Goal: Feedback & Contribution: Submit feedback/report problem

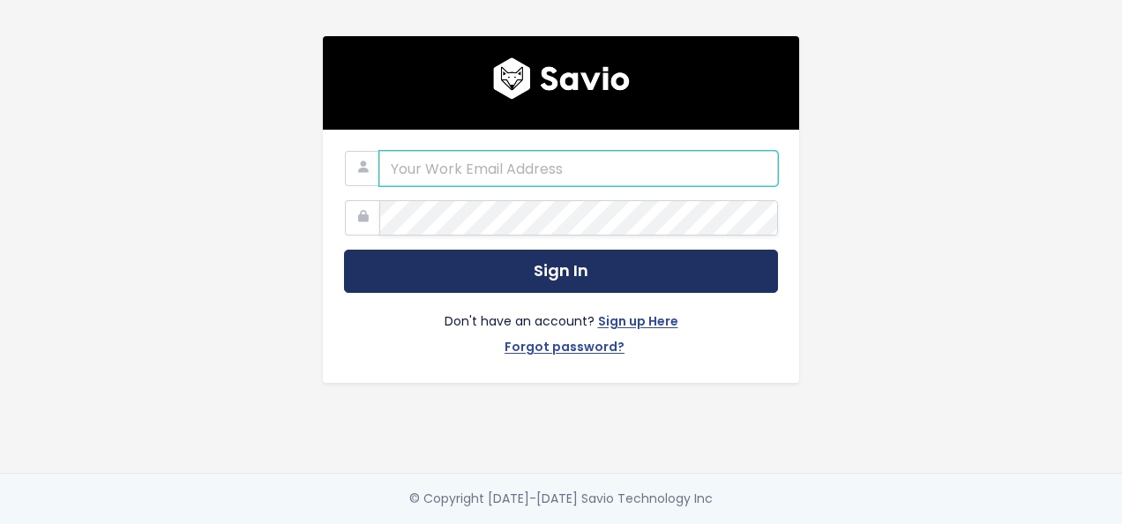
type input "daniel.ruiz@tai-software.com"
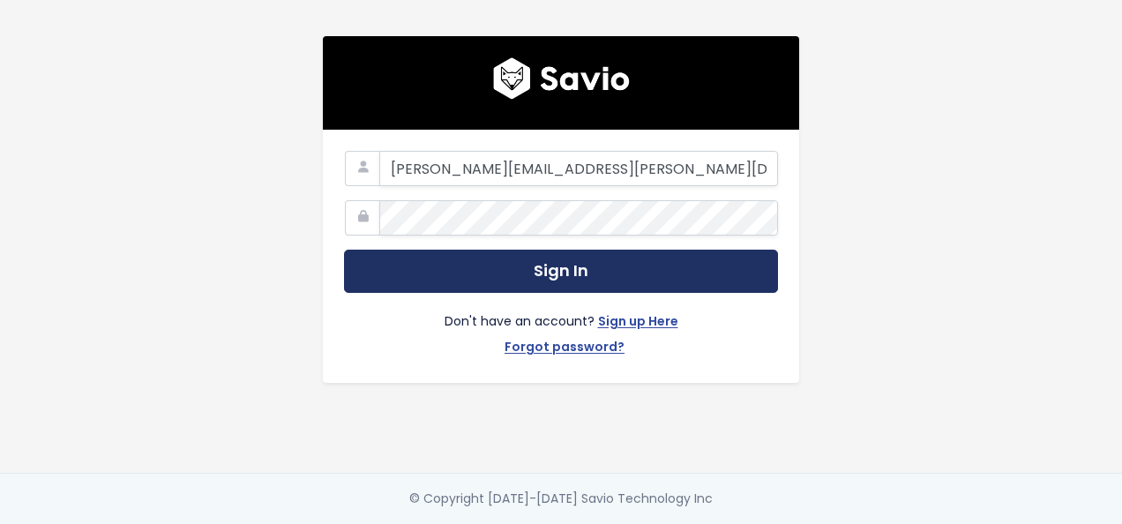
click at [598, 269] on button "Sign In" at bounding box center [561, 271] width 434 height 43
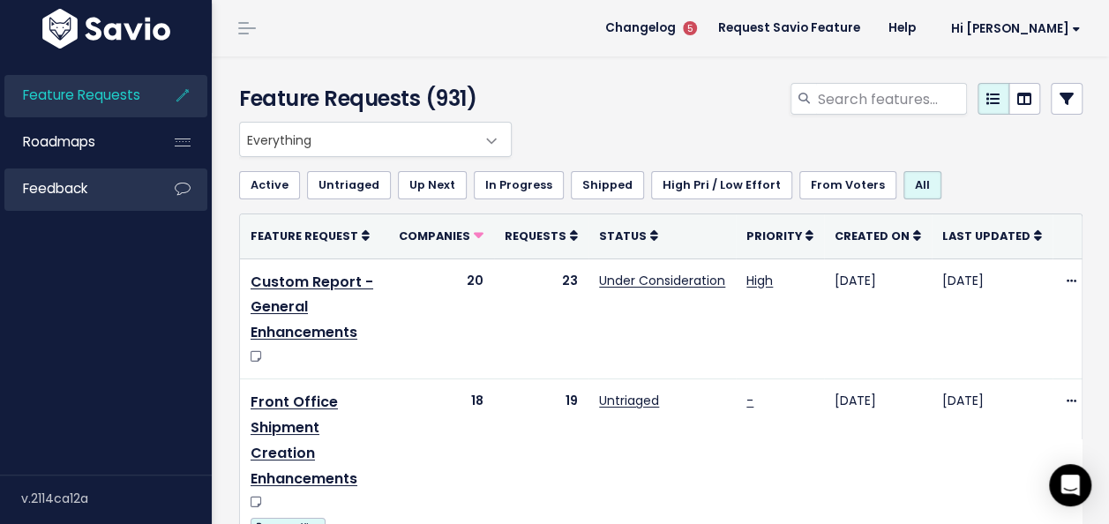
click at [64, 195] on span "Feedback" at bounding box center [55, 188] width 64 height 19
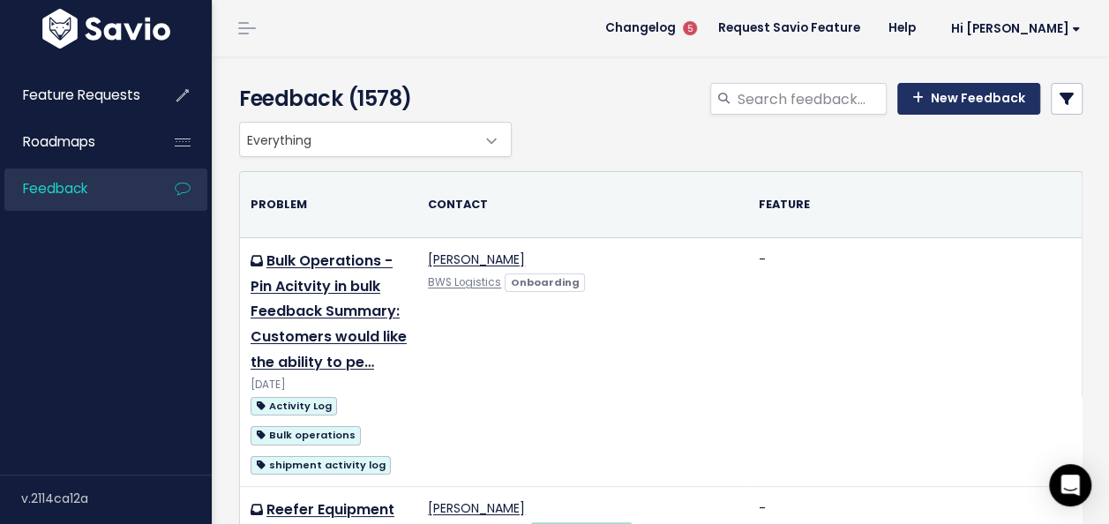
click at [920, 98] on link "New Feedback" at bounding box center [968, 99] width 143 height 32
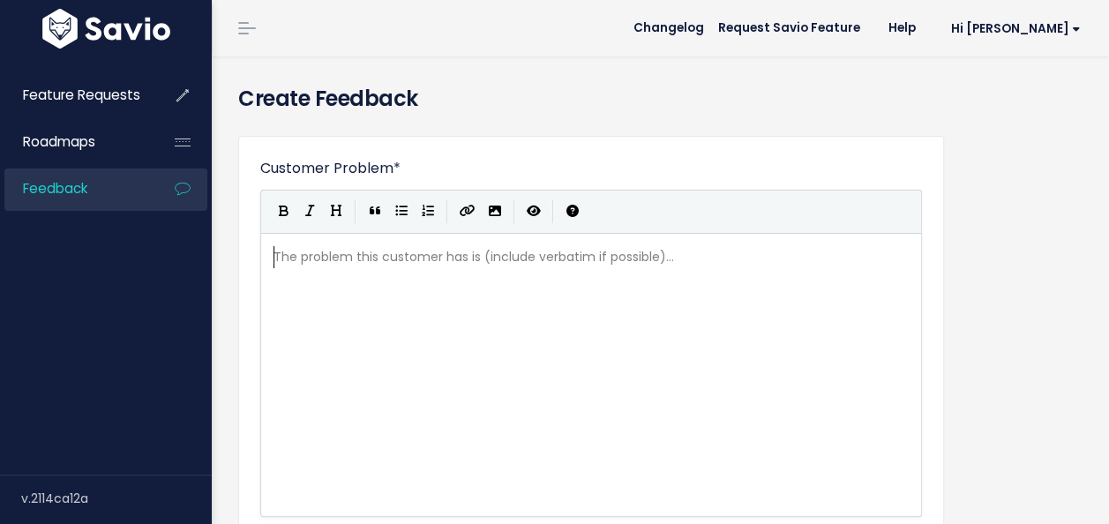
scroll to position [2, 0]
click at [622, 270] on div "The problem this customer has is (include verbatim if possible)... xxxxxxxxxx ​" at bounding box center [598, 257] width 657 height 29
click at [96, 316] on div "Feature Requests Roadmaps Feedback" at bounding box center [106, 264] width 212 height 422
click at [436, 282] on div "The problem this customer has is (include verbatim if possible)... xxxxxxxxxx ​" at bounding box center [613, 397] width 687 height 309
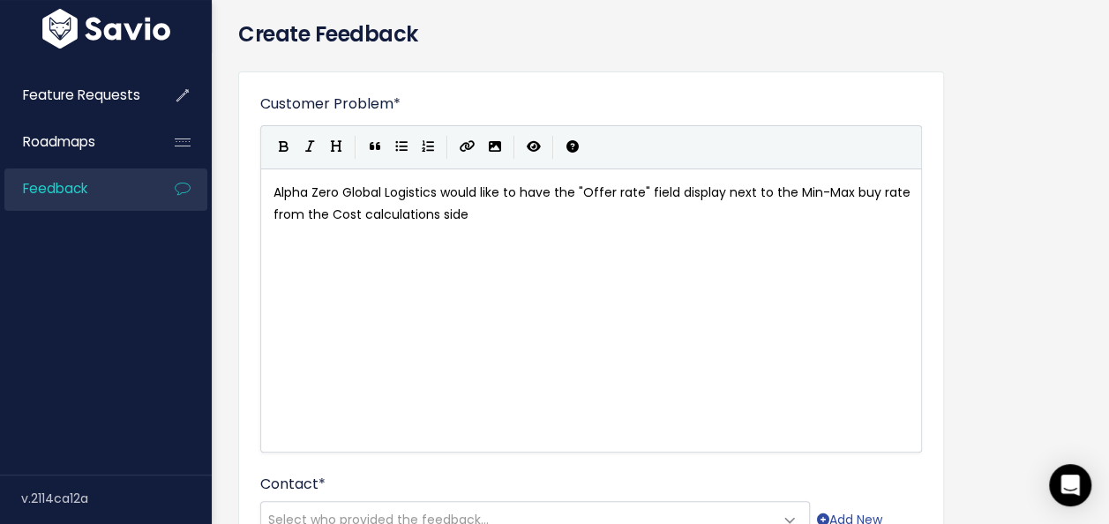
scroll to position [88, 0]
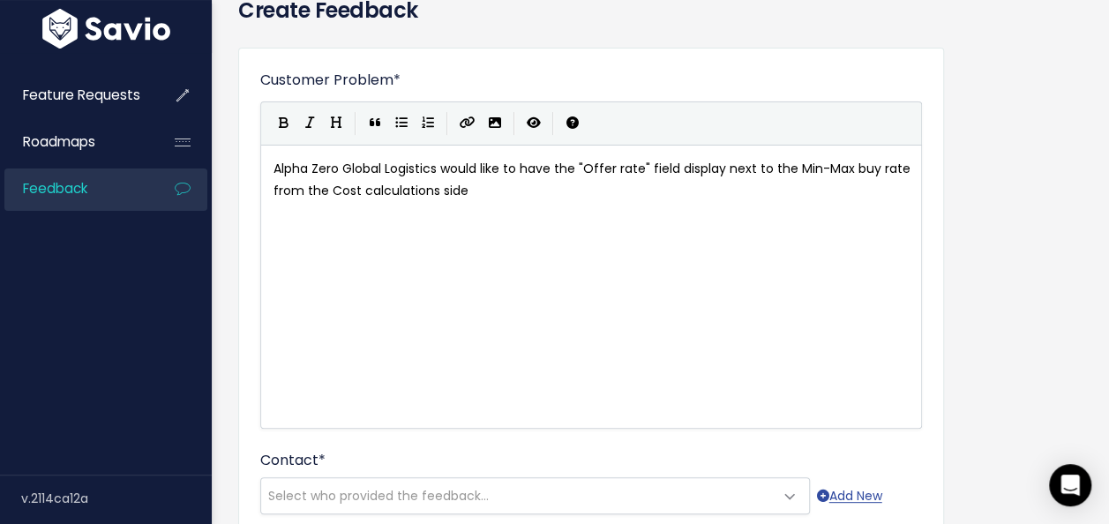
drag, startPoint x: 1066, startPoint y: 178, endPoint x: 917, endPoint y: 208, distance: 152.1
click at [505, 208] on div "xxxxxxxxxx Alpha Zero Global Logistics would like to have the "Offer rate" fiel…" at bounding box center [613, 308] width 687 height 309
click at [471, 185] on span "Alpha Zero Global Logistics would like to have the "Offer rate" field display n…" at bounding box center [594, 180] width 641 height 40
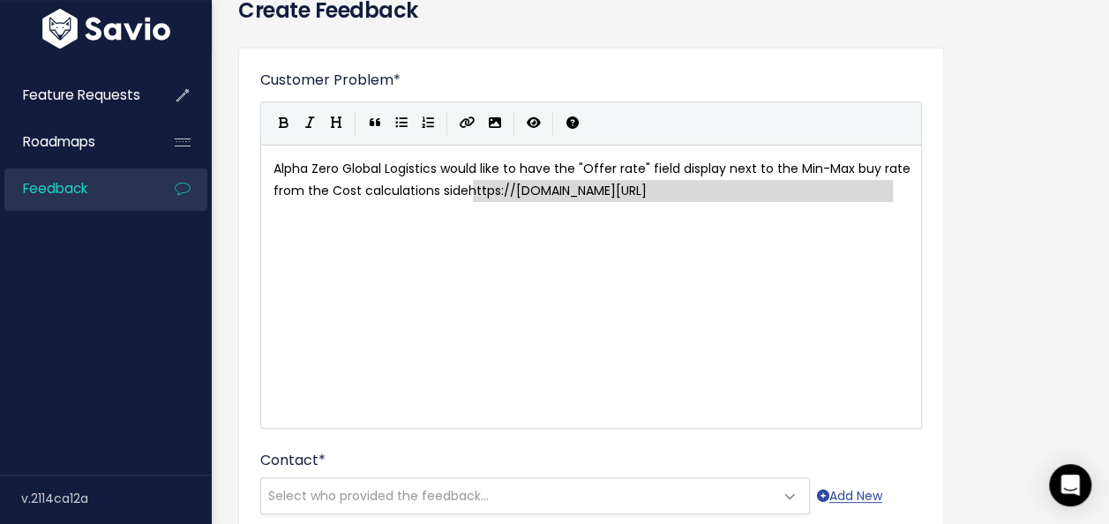
type textarea "https://files.slack.com/files-pri/T7LCYR048-F09KHSH00CD/image.png"
drag, startPoint x: 893, startPoint y: 192, endPoint x: 469, endPoint y: 190, distance: 424.5
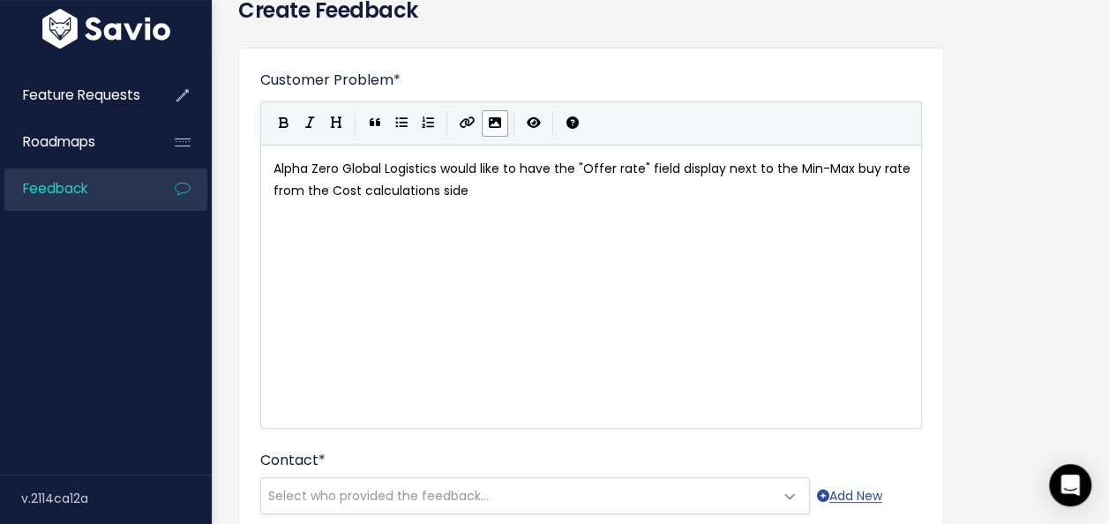
click at [492, 124] on icon "Import an image" at bounding box center [495, 122] width 12 height 12
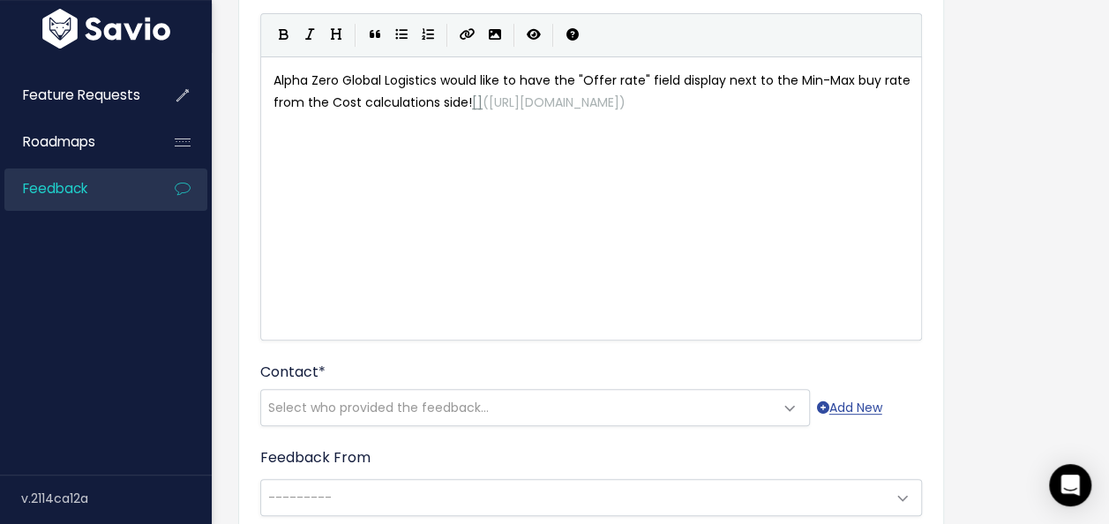
click at [472, 102] on span "[]" at bounding box center [477, 103] width 11 height 18
click at [557, 114] on pre "Alpha Zero Global Logistics would like to have the "Offer rate" field display n…" at bounding box center [598, 92] width 657 height 44
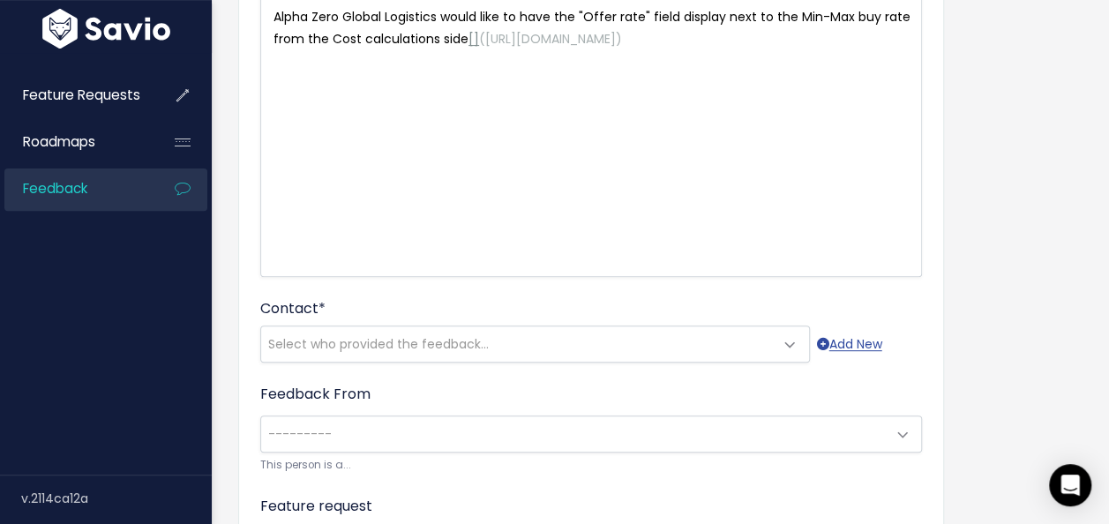
scroll to position [265, 0]
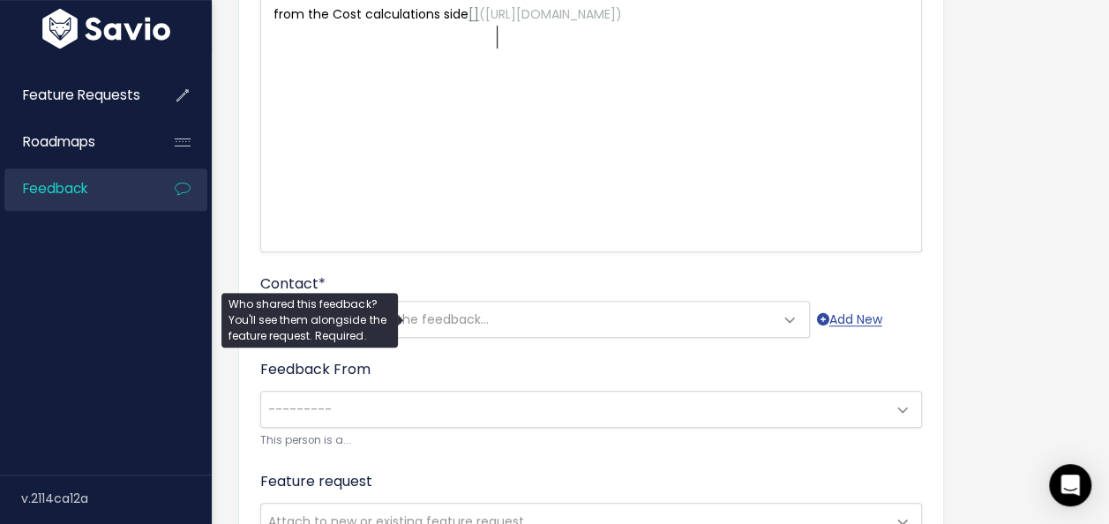
click at [441, 322] on span "Select who provided the feedback..." at bounding box center [378, 320] width 221 height 18
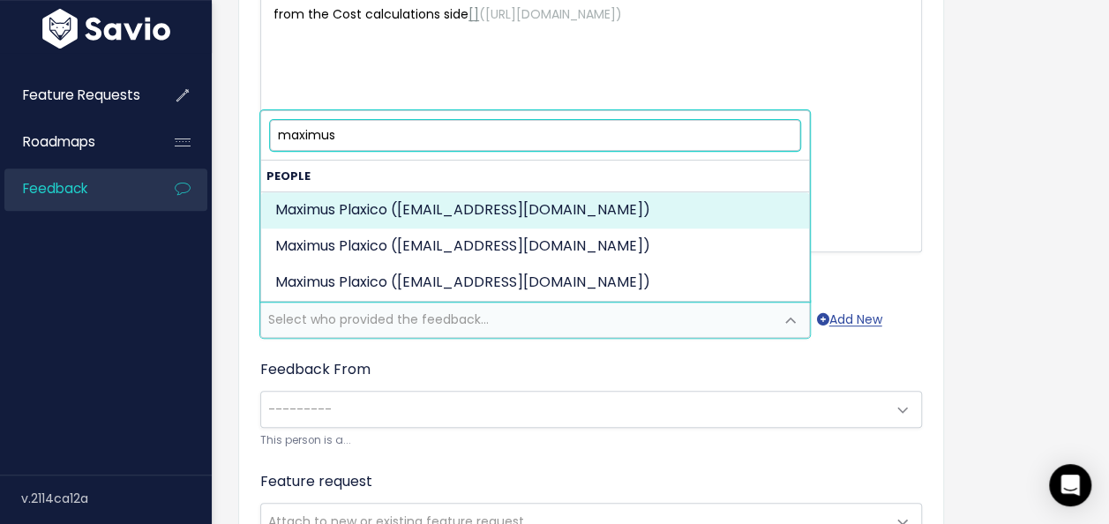
type input "maximus"
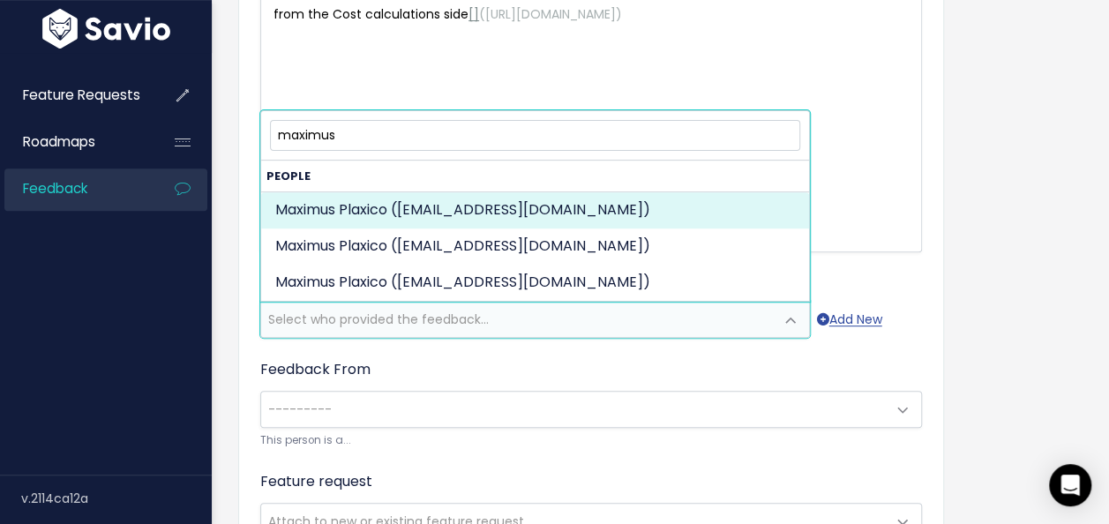
select select "ACTIVE"
select select "92852973"
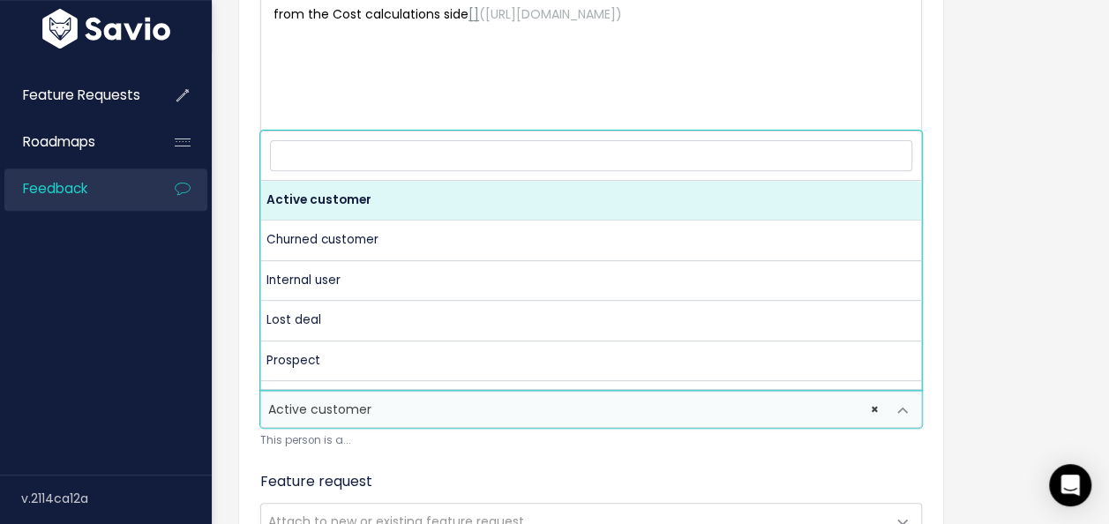
click at [513, 420] on span "× Active customer" at bounding box center [573, 409] width 625 height 35
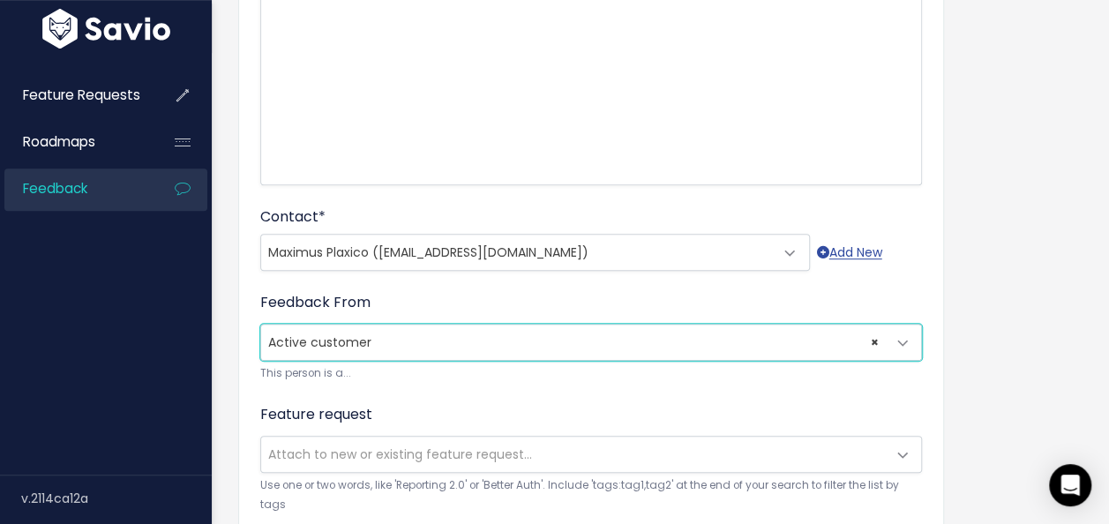
scroll to position [353, 0]
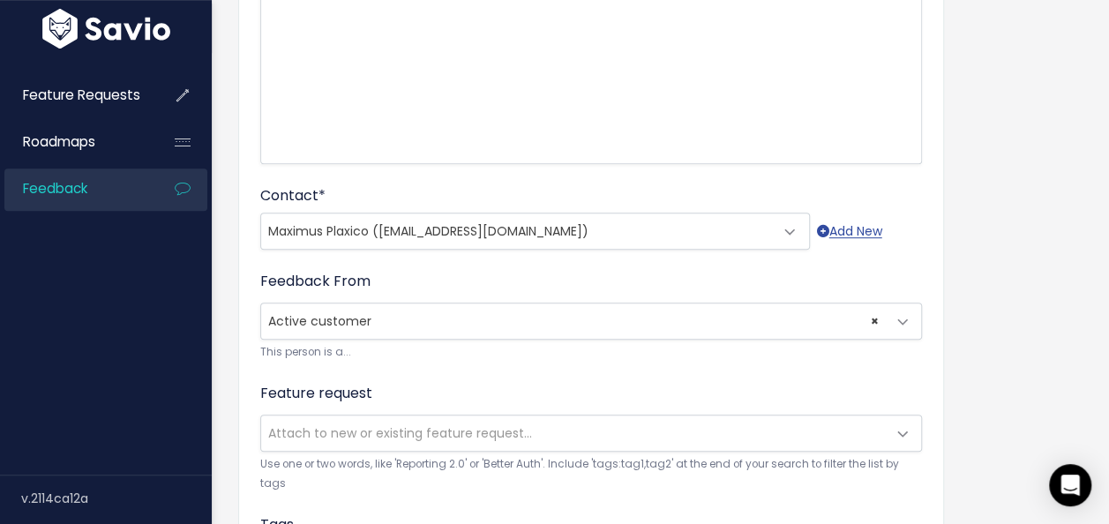
click at [408, 427] on span "Attach to new or existing feature request..." at bounding box center [400, 433] width 264 height 18
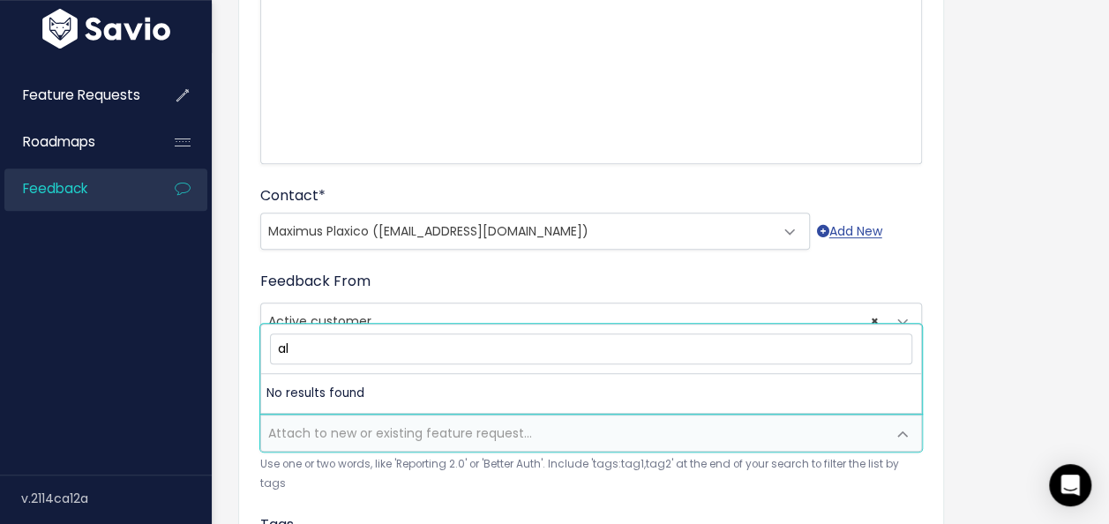
type input "a"
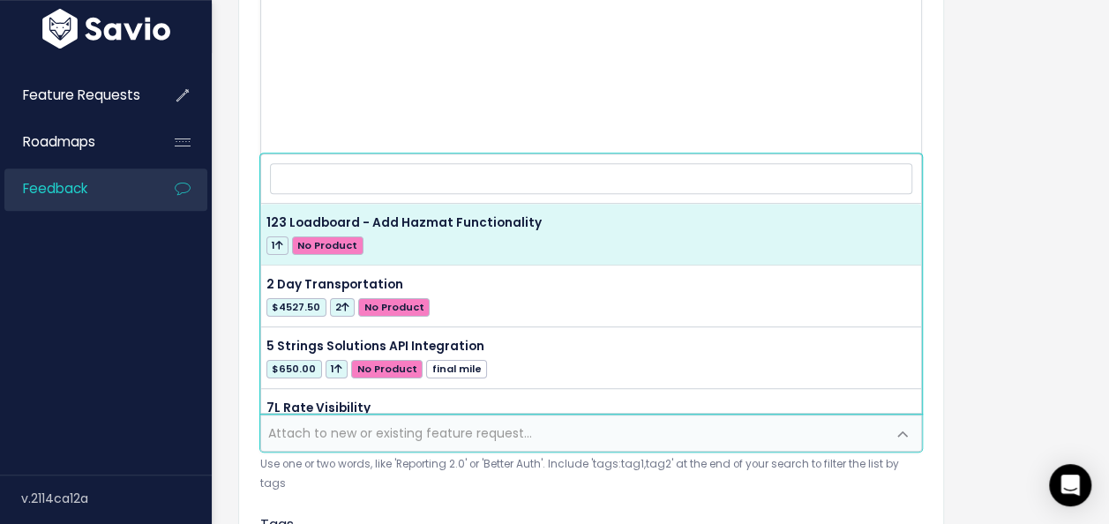
click at [1013, 265] on div "Customer Problem * Alpha Zero Global Logistics would like to have the "Offer ra…" at bounding box center [660, 356] width 871 height 1175
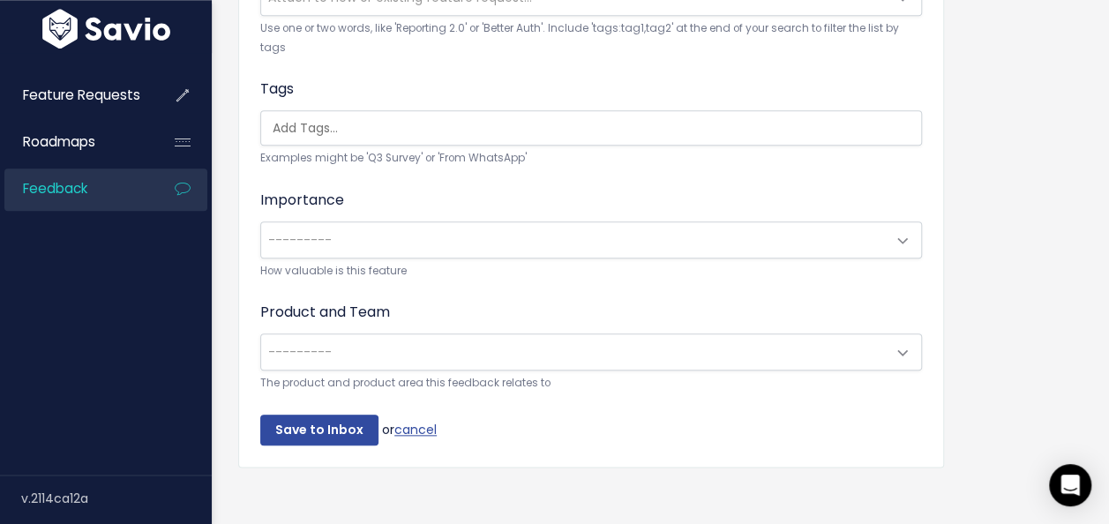
scroll to position [791, 0]
click at [392, 221] on span "---------" at bounding box center [573, 238] width 625 height 35
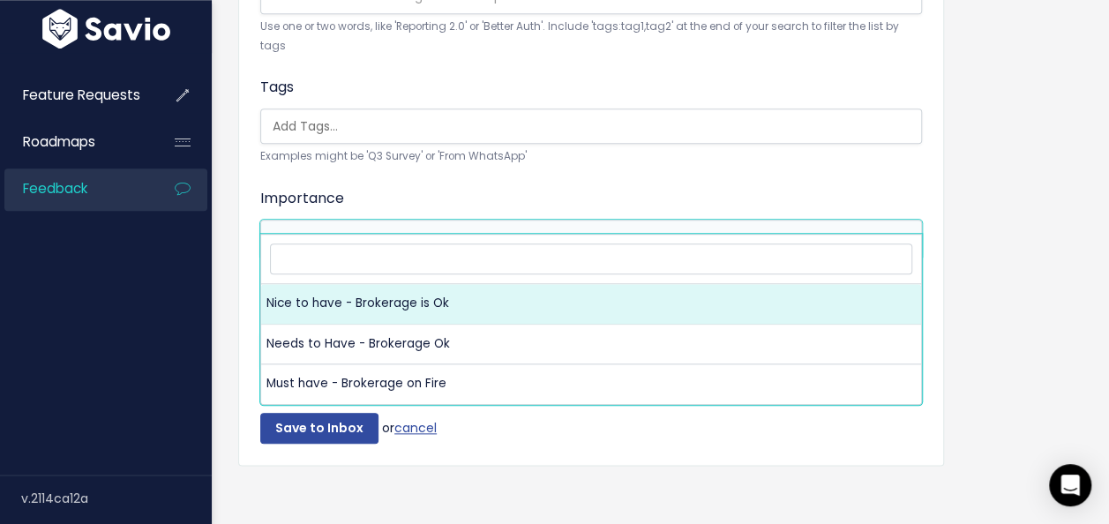
select select "NICE_TO_HAVE"
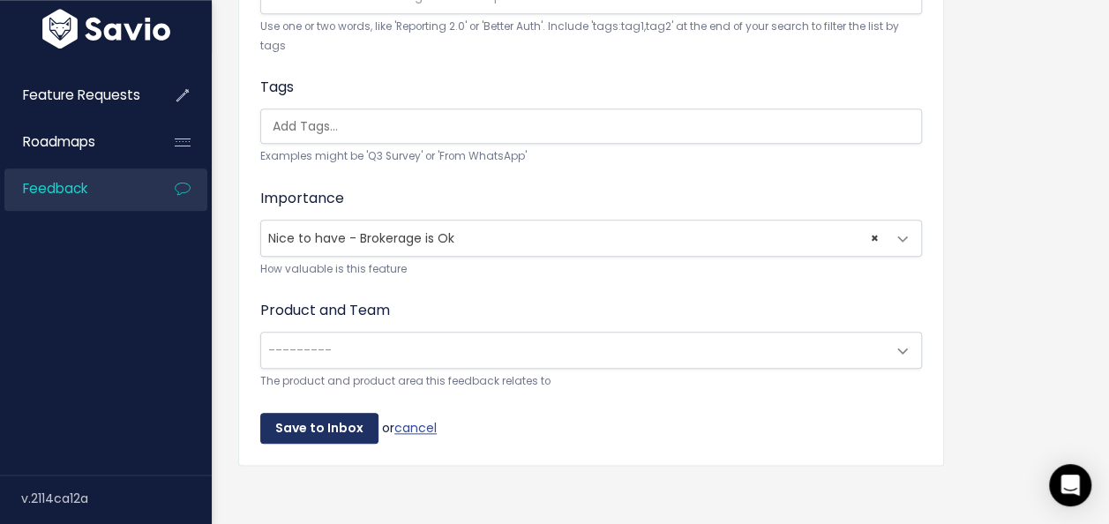
click at [349, 413] on input "Save to Inbox" at bounding box center [319, 429] width 118 height 32
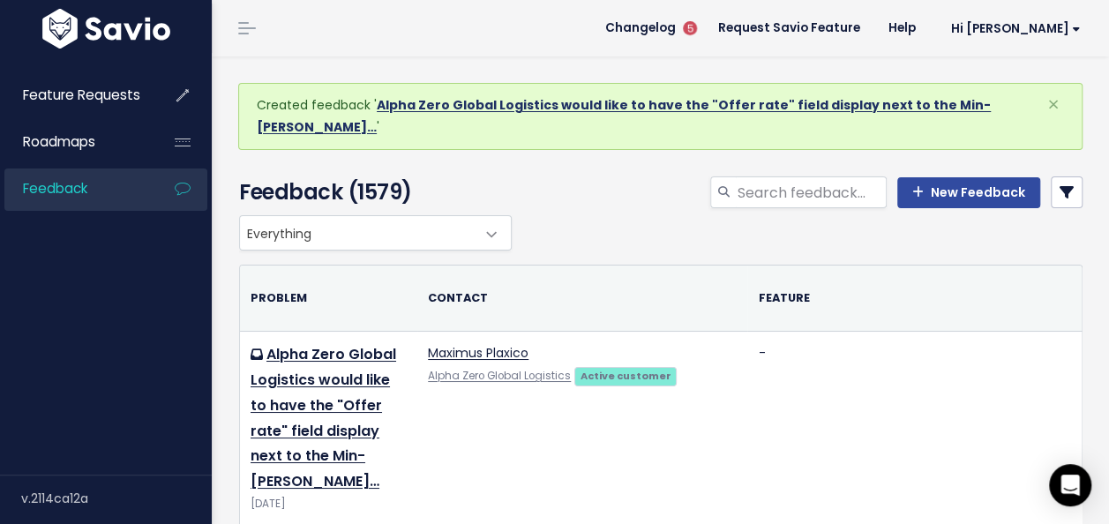
click at [505, 106] on link "Alpha Zero Global Logistics would like to have the "Offer rate" field display n…" at bounding box center [624, 116] width 734 height 40
